Goal: Find specific page/section: Find specific page/section

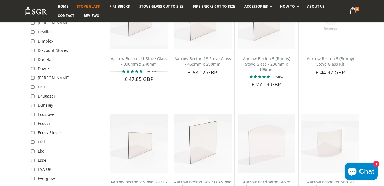
scroll to position [645, 0]
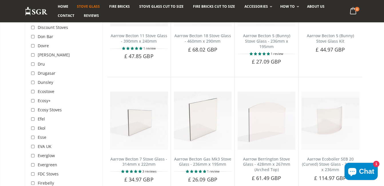
click at [32, 116] on input "checkbox" at bounding box center [34, 119] width 6 height 6
checkbox input "true"
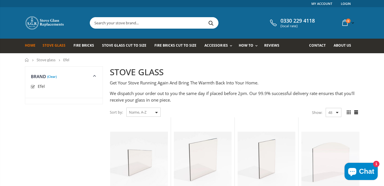
click at [29, 44] on span "Home" at bounding box center [30, 45] width 11 height 5
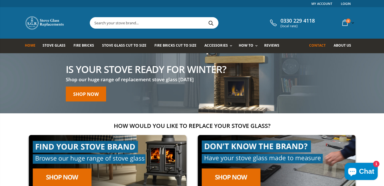
click at [318, 45] on span "Contact" at bounding box center [317, 45] width 17 height 5
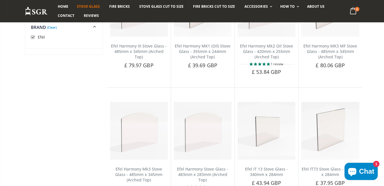
scroll to position [645, 0]
